Goal: Task Accomplishment & Management: Use online tool/utility

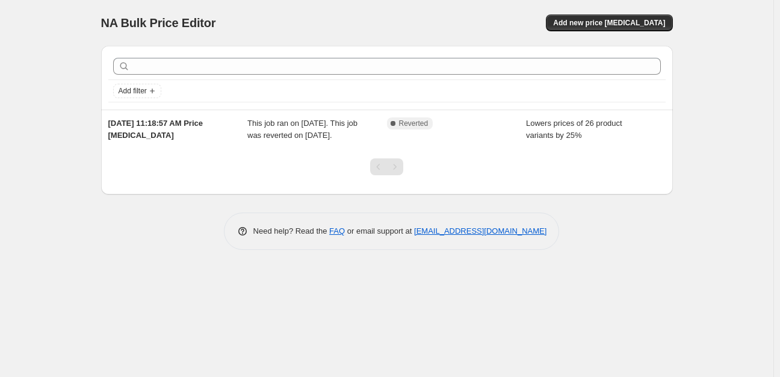
click at [401, 22] on div "Add new price change job" at bounding box center [529, 22] width 287 height 17
click at [58, 61] on div "NA Bulk Price Editor. This page is ready NA Bulk Price Editor Add new price cha…" at bounding box center [386, 188] width 773 height 377
click at [598, 367] on div "NA Bulk Price Editor. This page is ready NA Bulk Price Editor Add new price cha…" at bounding box center [386, 188] width 773 height 377
